Goal: Information Seeking & Learning: Learn about a topic

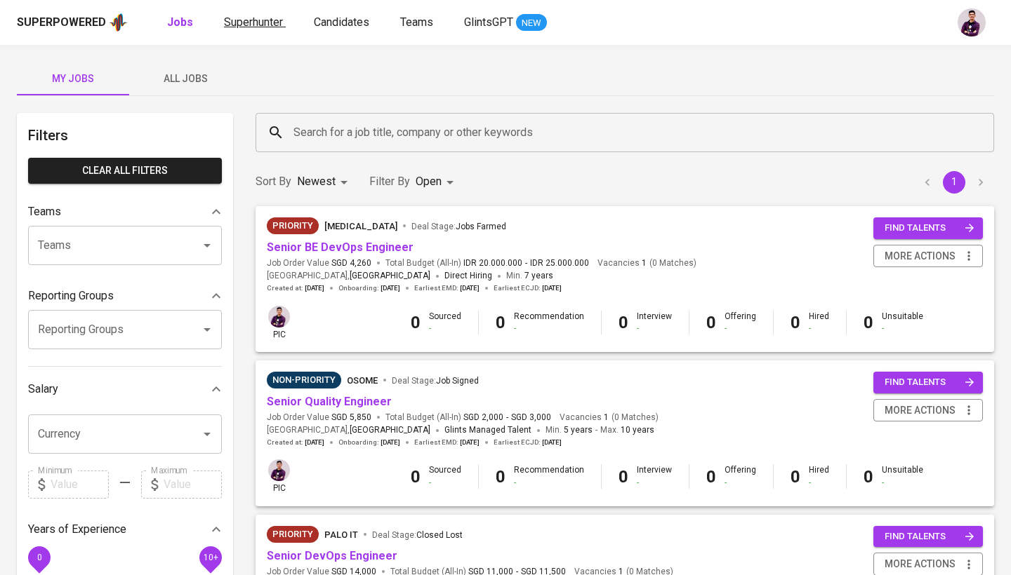
click at [235, 24] on span "Superhunter" at bounding box center [253, 21] width 59 height 13
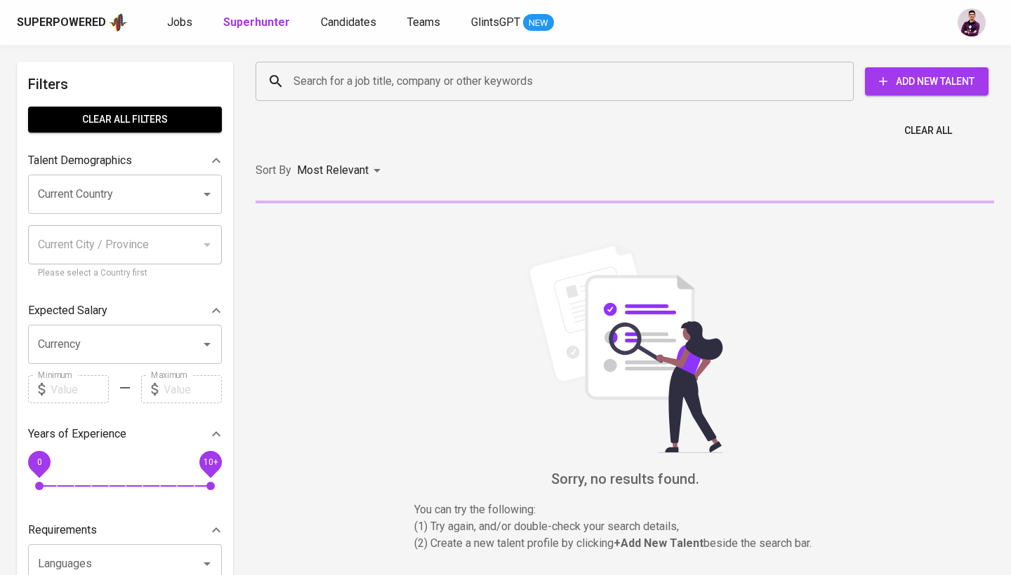
click at [318, 90] on input "Search for a job title, company or other keywords" at bounding box center [558, 81] width 536 height 27
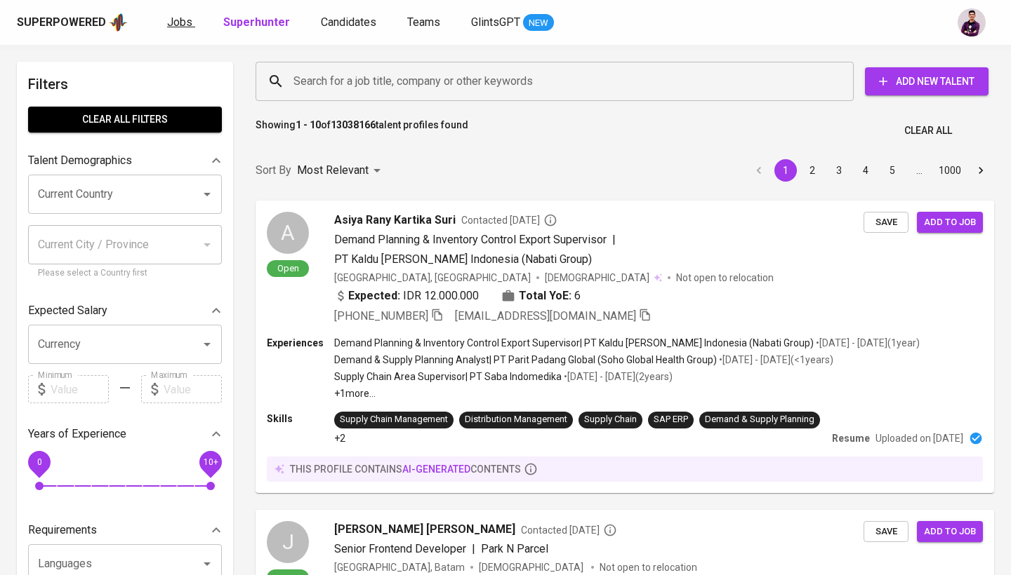
click at [184, 27] on span "Jobs" at bounding box center [179, 21] width 25 height 13
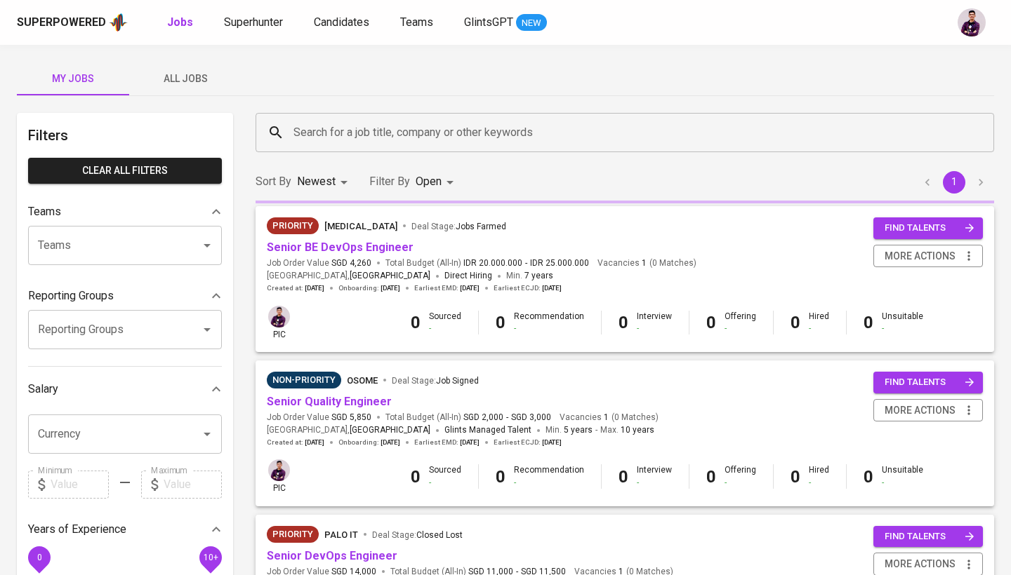
click at [356, 125] on input "Search for a job title, company or other keywords" at bounding box center [628, 132] width 676 height 27
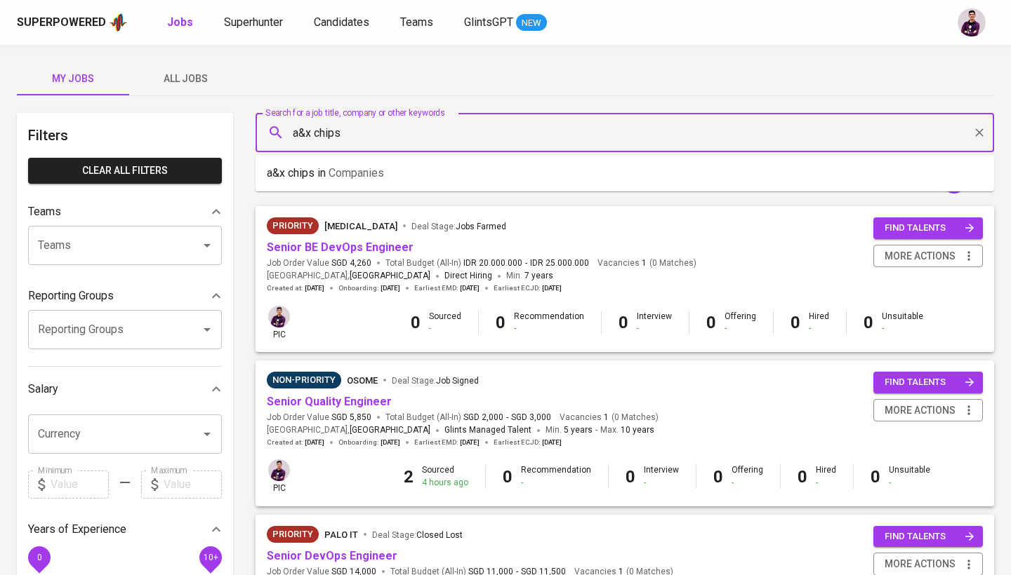
type input "a&x chips"
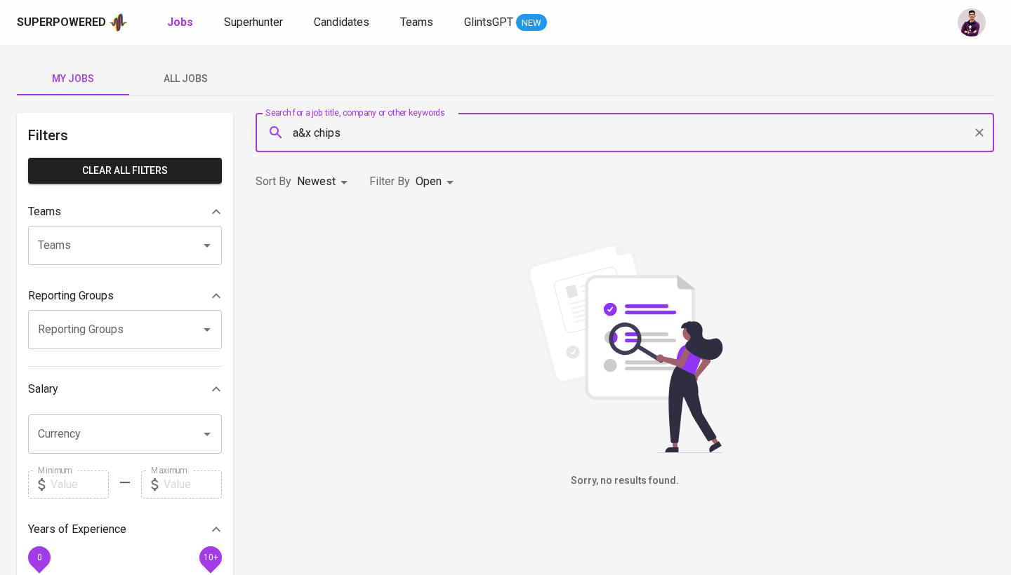
click at [428, 180] on body "Superpowered Jobs Superhunter Candidates Teams GlintsGPT NEW My Jobs All Jobs F…" at bounding box center [505, 479] width 1011 height 958
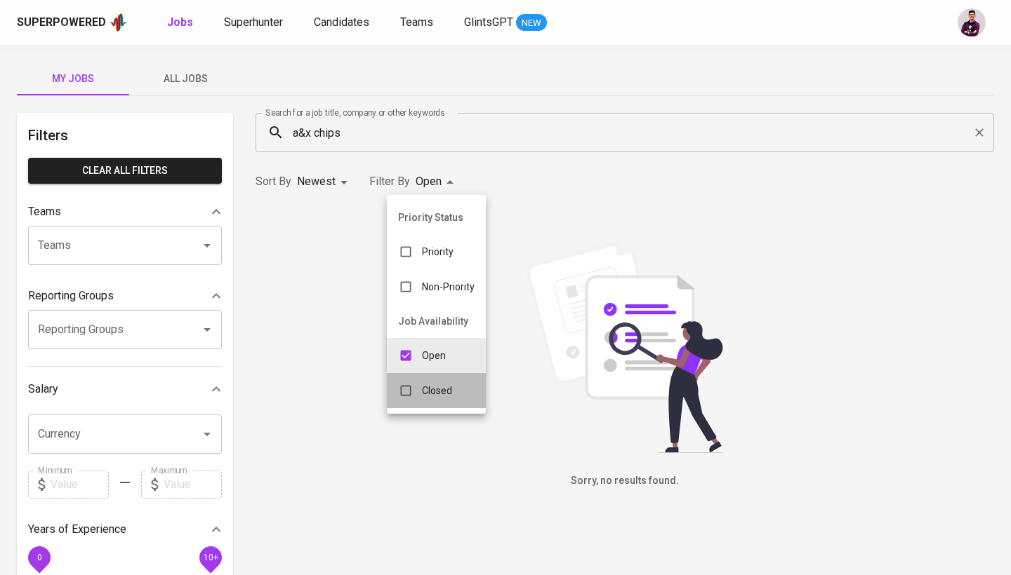
click at [454, 396] on div "Closed" at bounding box center [425, 391] width 76 height 27
type input "OPEN,CLOSE"
checkbox input "true"
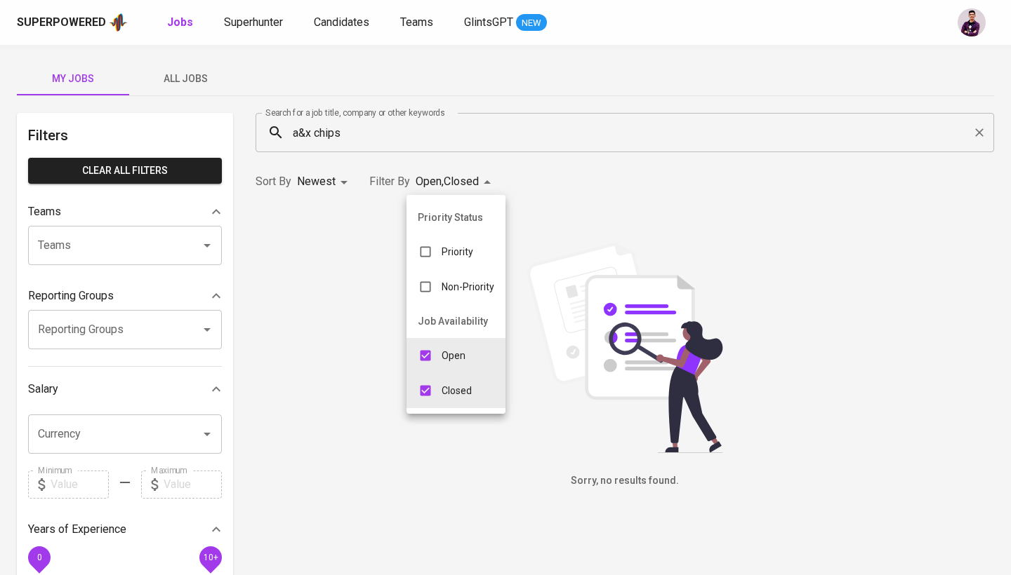
click at [627, 159] on div at bounding box center [505, 287] width 1011 height 575
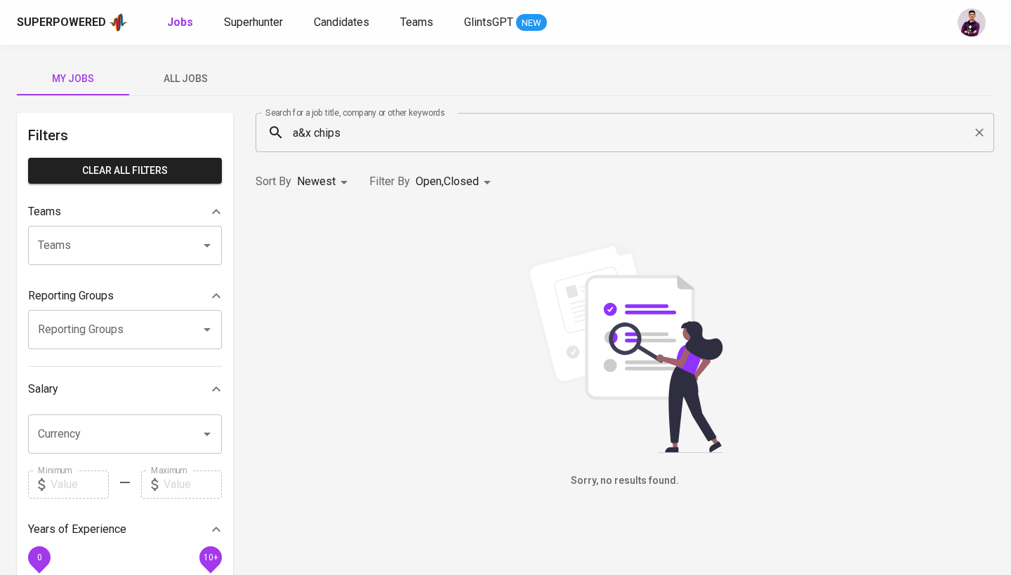
click at [521, 129] on input "a&x chips" at bounding box center [628, 132] width 676 height 27
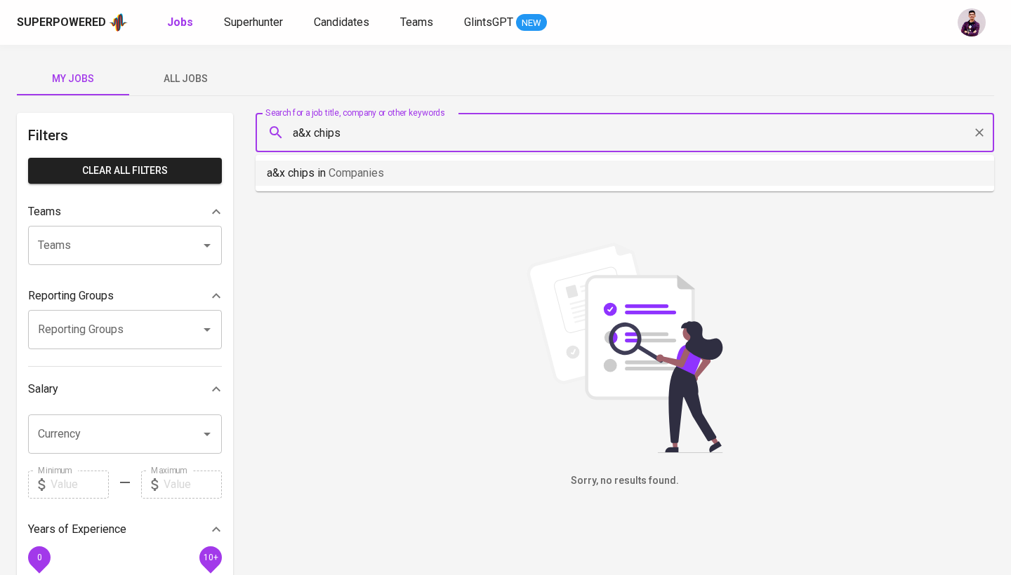
click at [522, 164] on li "a&x chips in Companies" at bounding box center [624, 173] width 738 height 25
click at [301, 133] on input "a&x chips" at bounding box center [628, 132] width 676 height 27
click at [342, 126] on input "A&X Chips" at bounding box center [628, 132] width 676 height 27
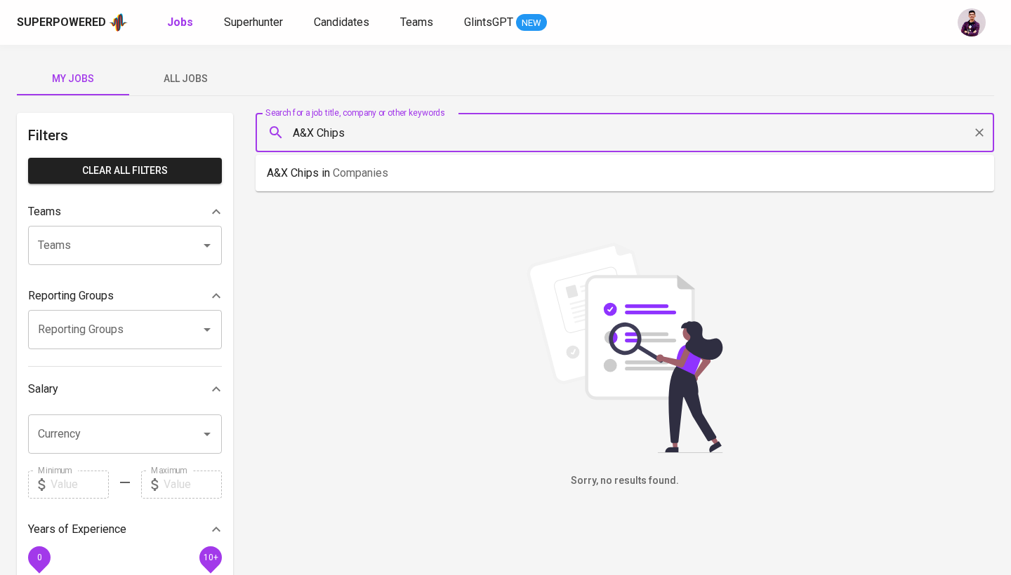
click at [342, 126] on input "A&X Chips" at bounding box center [628, 132] width 676 height 27
click at [193, 86] on span "All Jobs" at bounding box center [185, 79] width 95 height 18
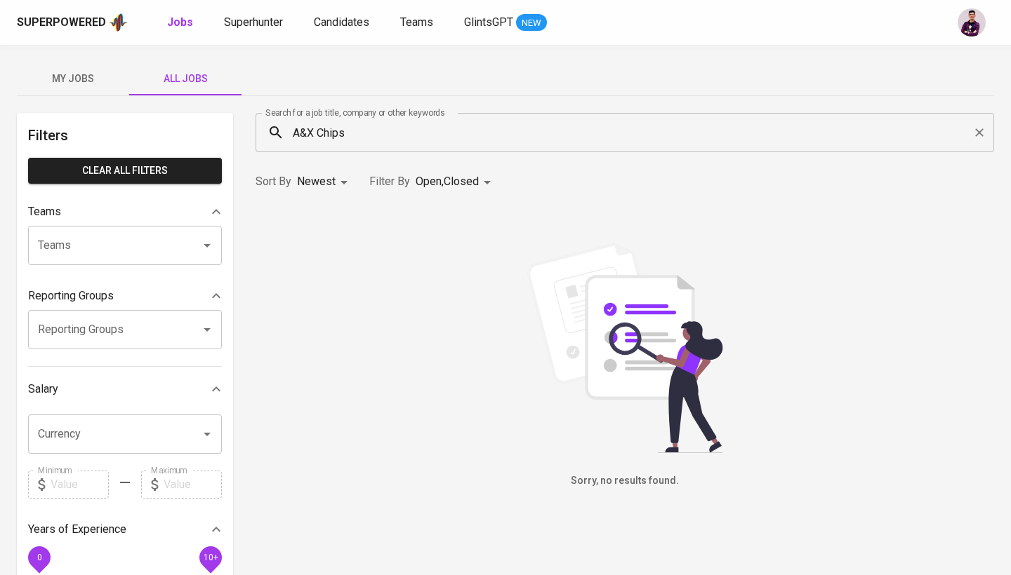
click at [403, 140] on input "A&X Chips" at bounding box center [628, 132] width 676 height 27
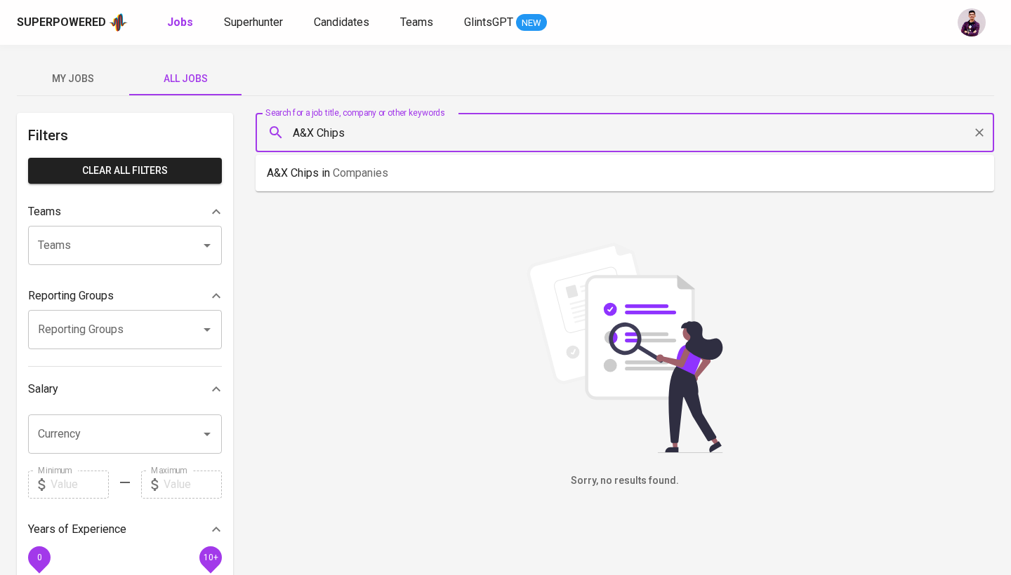
click at [403, 140] on input "A&X Chips" at bounding box center [628, 132] width 676 height 27
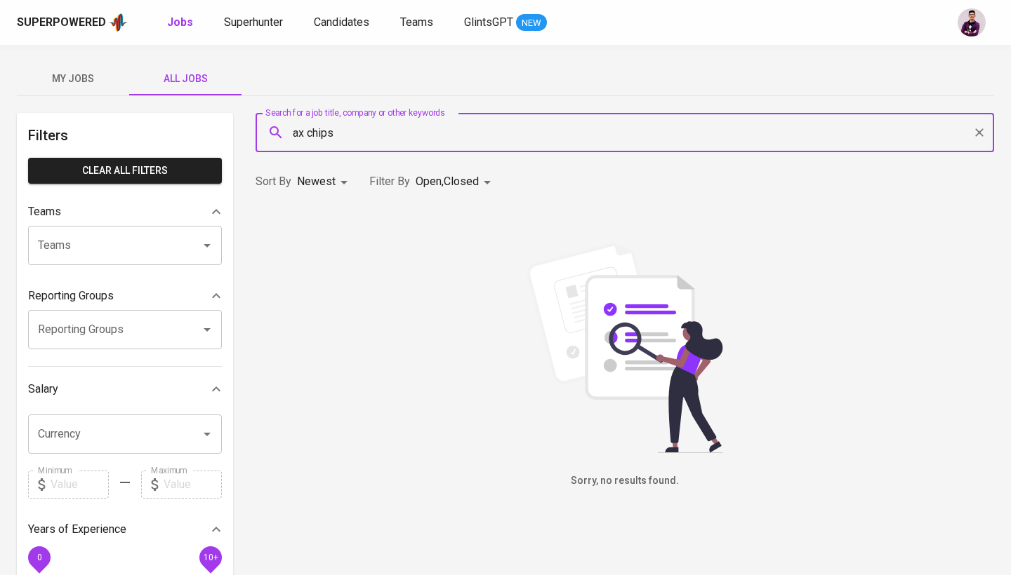
click at [314, 137] on input "ax chips" at bounding box center [628, 132] width 676 height 27
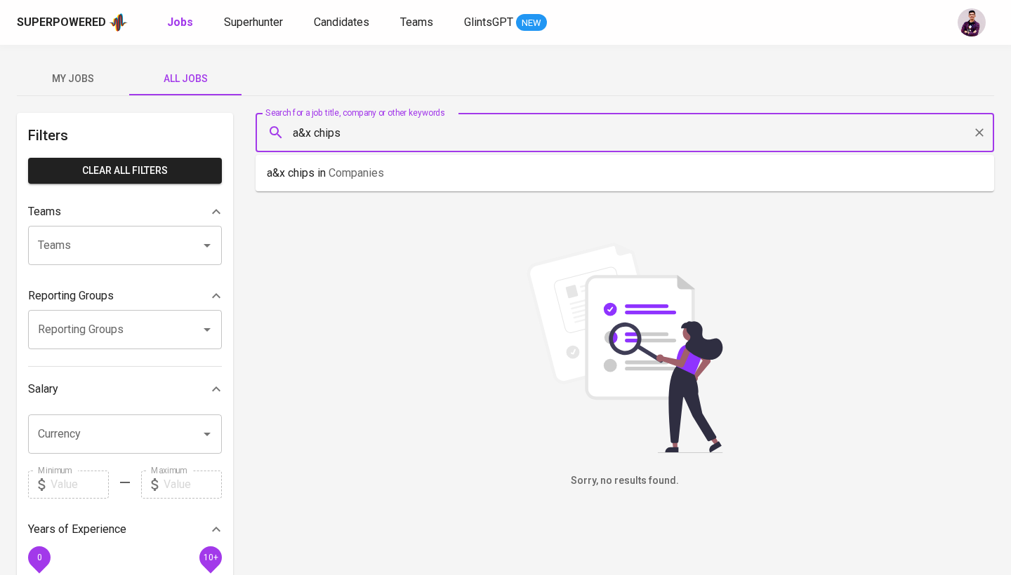
type input "a&x chips"
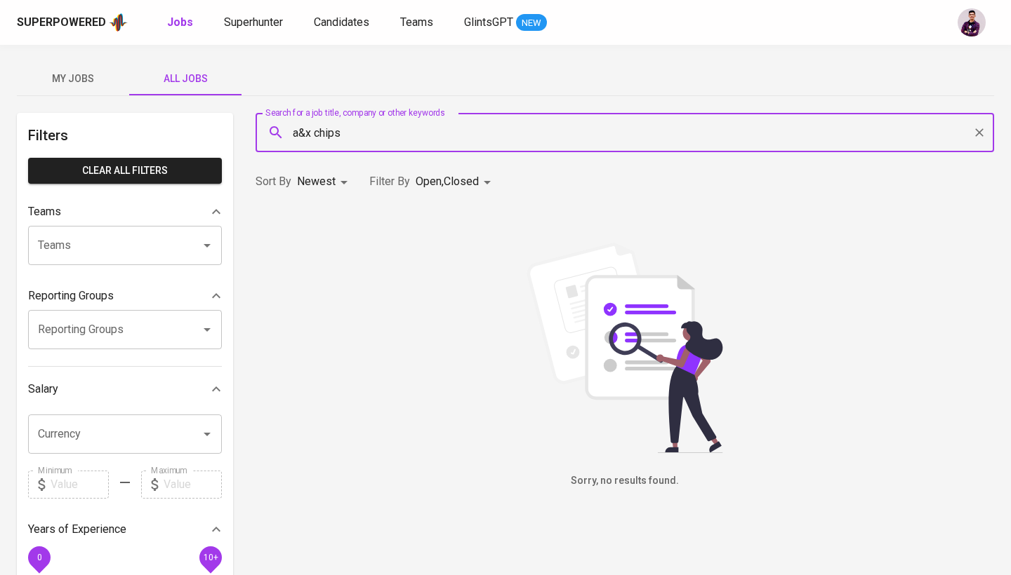
click at [323, 121] on input "a&x chips" at bounding box center [628, 132] width 676 height 27
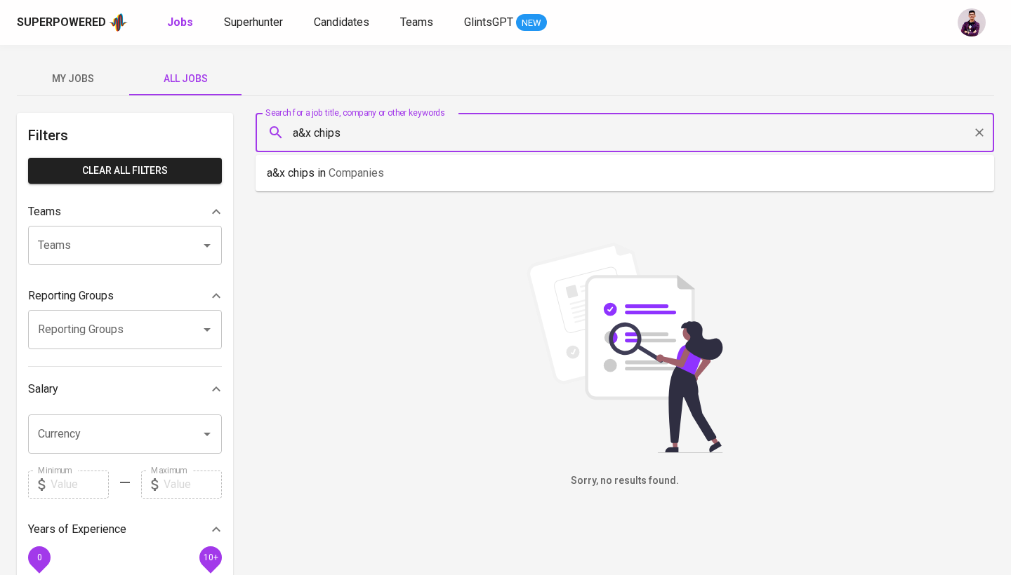
click at [323, 121] on input "a&x chips" at bounding box center [628, 132] width 676 height 27
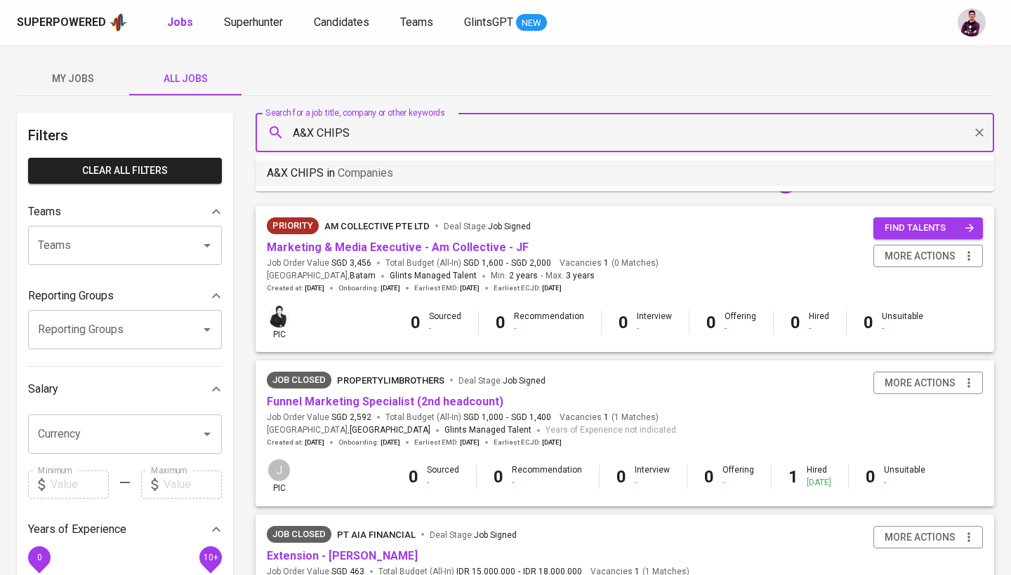
click at [376, 168] on span "Companies" at bounding box center [365, 172] width 55 height 13
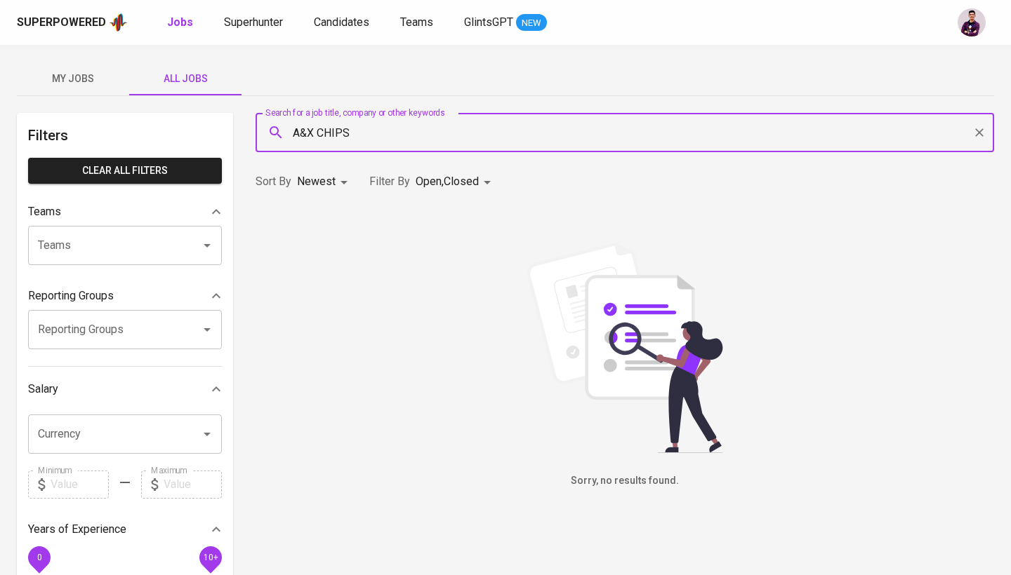
type input "A&X CHIPS"
click at [185, 223] on div "Teams" at bounding box center [125, 212] width 194 height 28
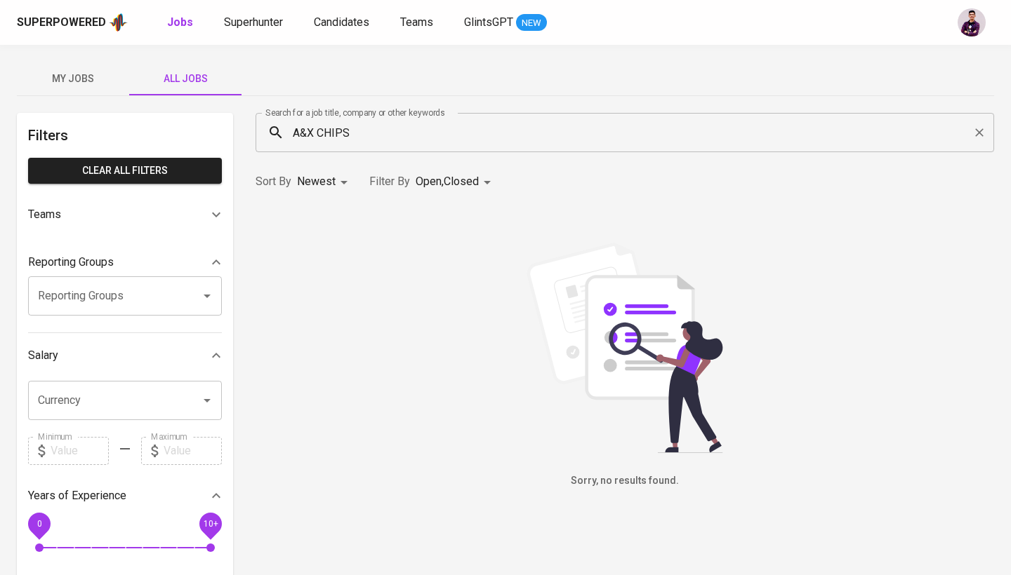
click at [189, 254] on div "Reporting Groups" at bounding box center [115, 262] width 174 height 17
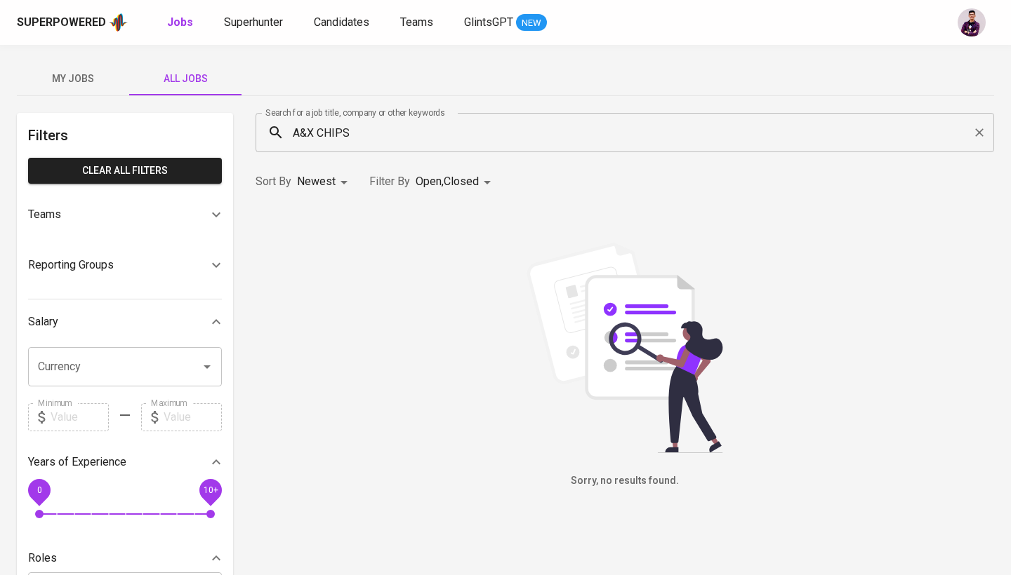
click at [195, 241] on div "Filters Clear All filters Teams Teams Teams Reporting Groups Reporting Groups R…" at bounding box center [125, 475] width 216 height 724
click at [198, 218] on div "Teams" at bounding box center [115, 214] width 174 height 17
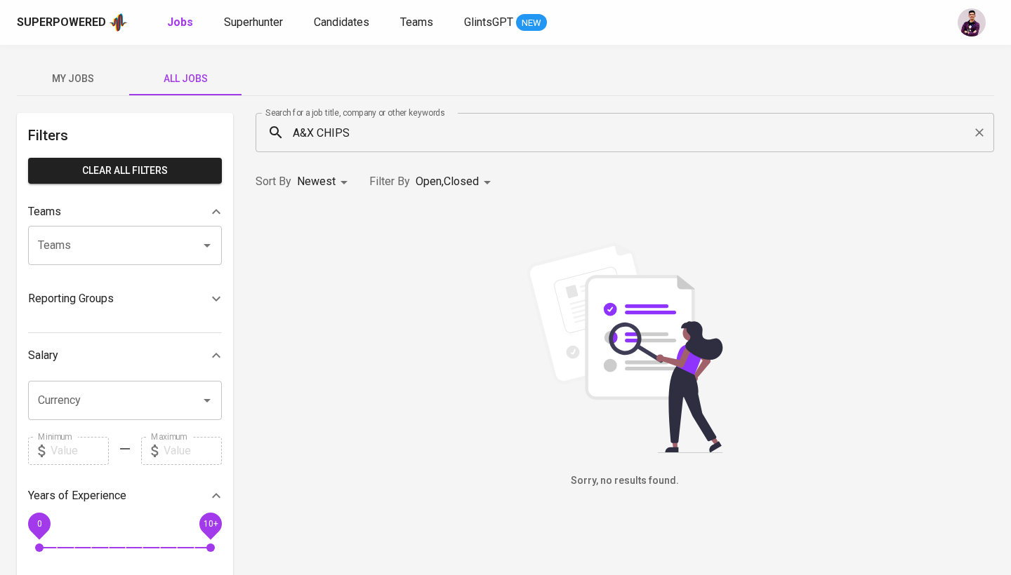
click at [198, 232] on div "Teams" at bounding box center [125, 245] width 194 height 39
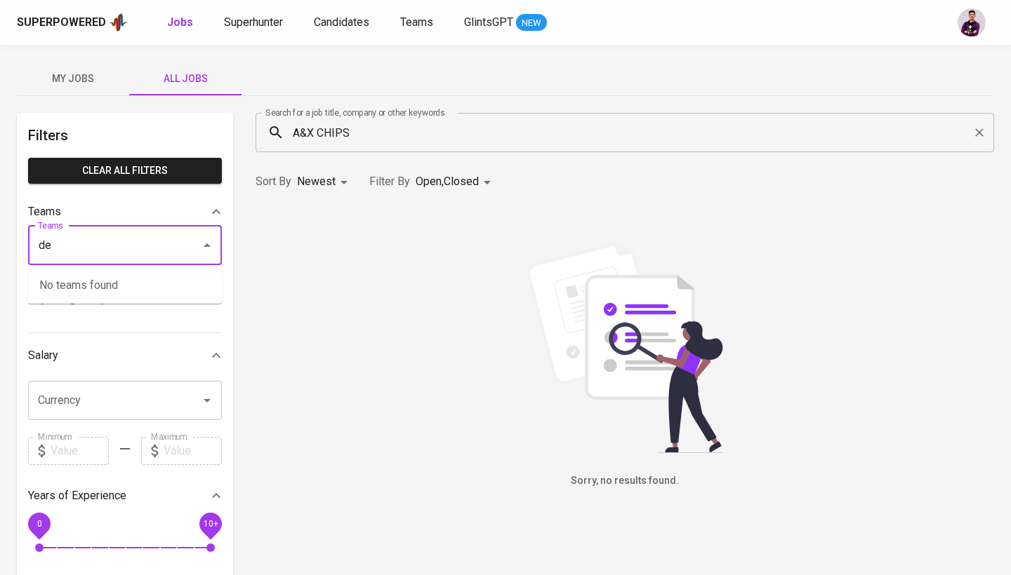
type input "d"
click at [182, 286] on li "Pod Hema" at bounding box center [125, 285] width 194 height 25
type input "hema"
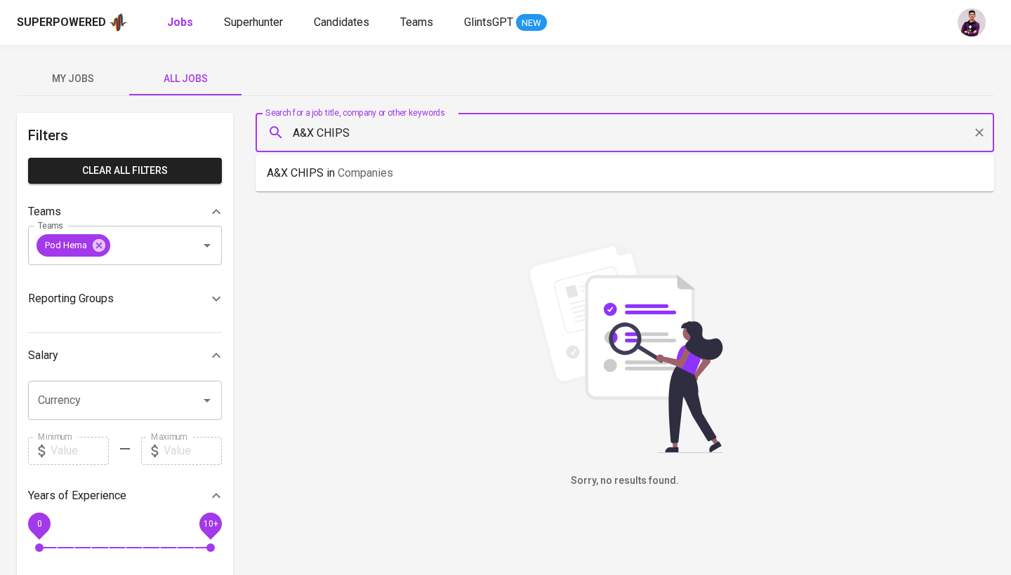
click at [349, 121] on input "A&X CHIPS" at bounding box center [628, 132] width 676 height 27
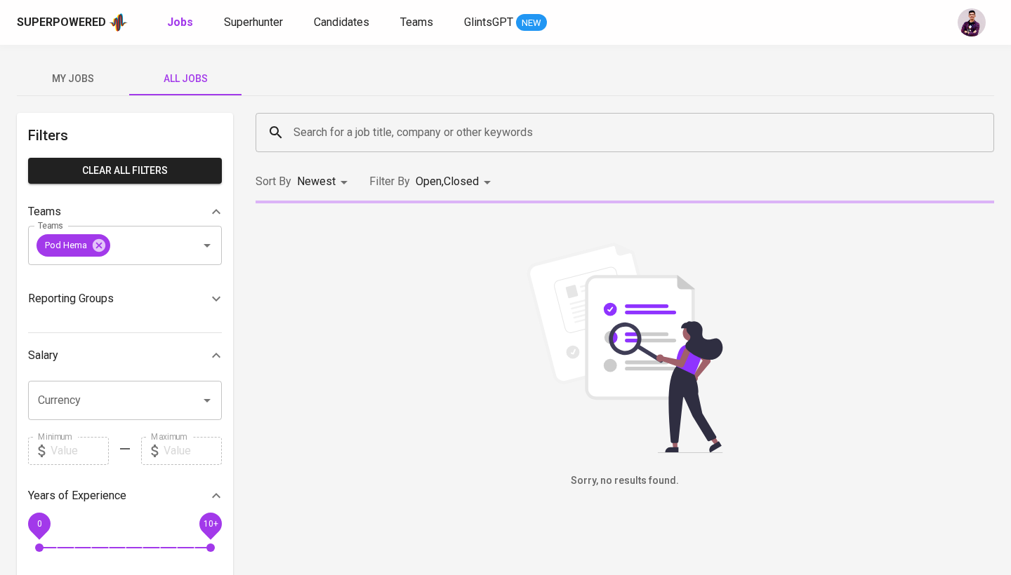
click at [469, 110] on div "Search for a job title, company or other keywords Search for a job title, compa…" at bounding box center [624, 133] width 755 height 56
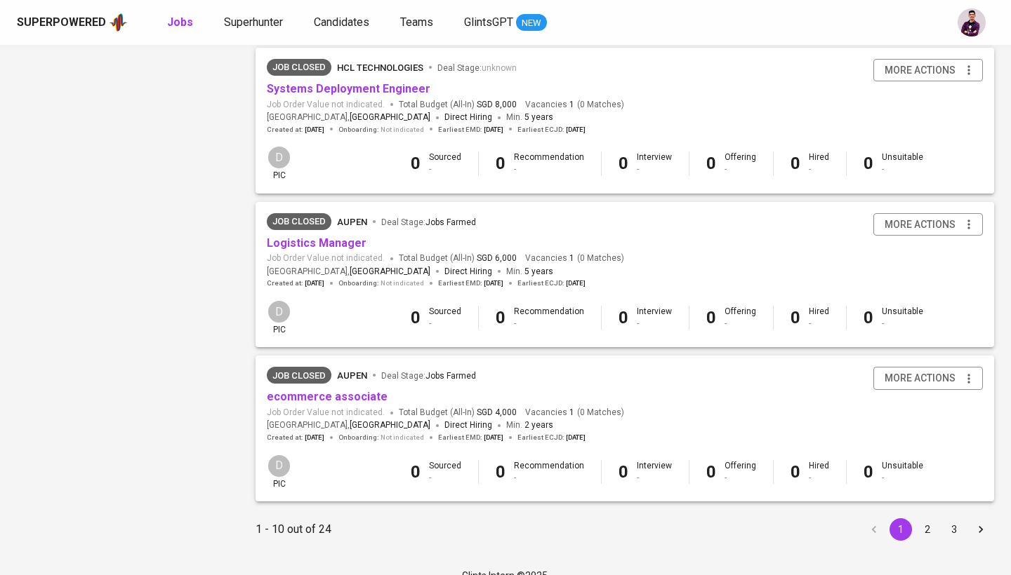
scroll to position [1238, 0]
